Goal: Go to known website: Go to known website

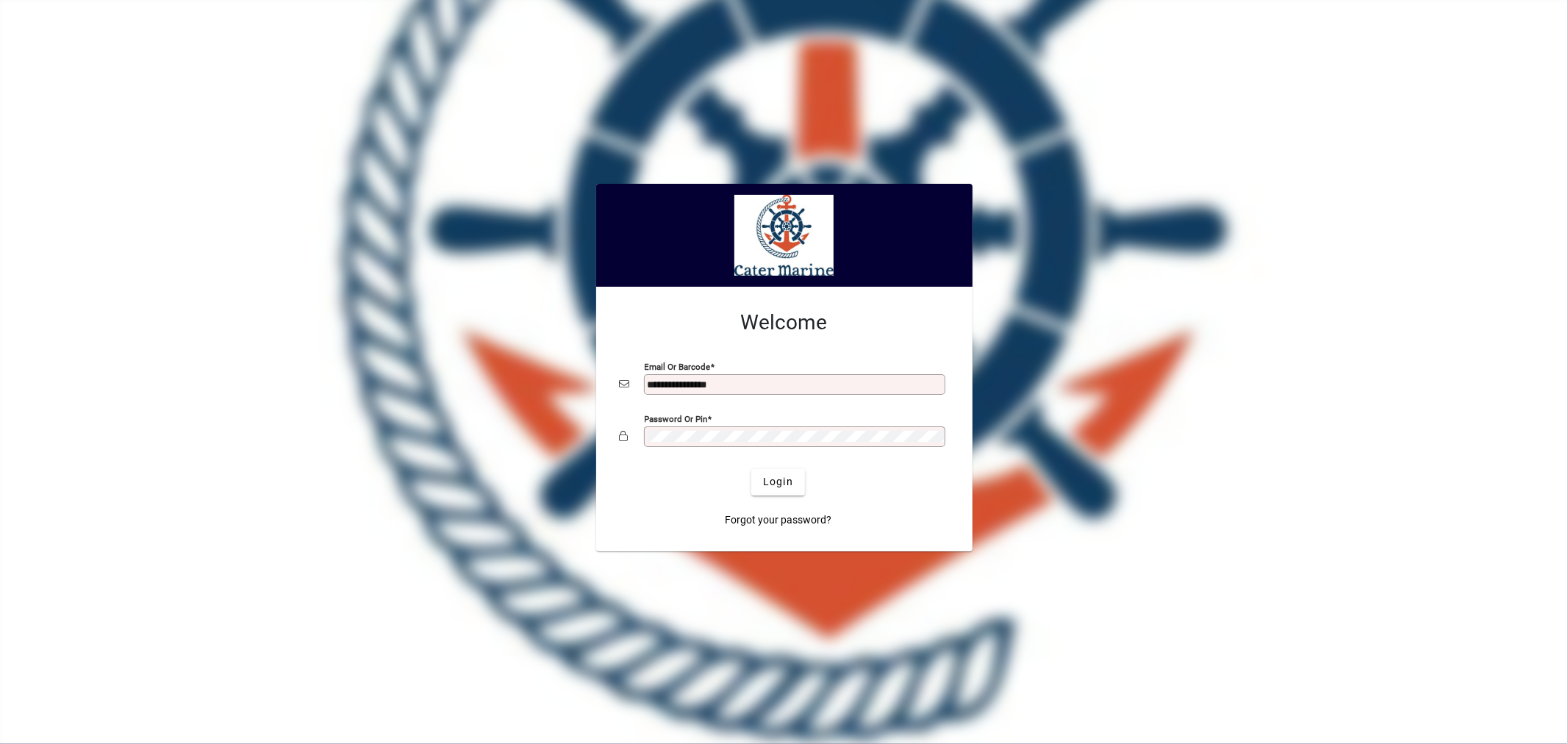
type input "**********"
click at [751, 469] on button "Login" at bounding box center [777, 482] width 53 height 26
